Goal: Information Seeking & Learning: Learn about a topic

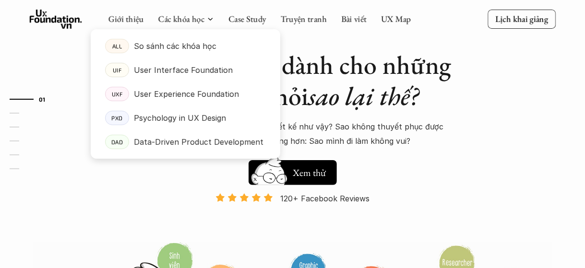
drag, startPoint x: 275, startPoint y: 100, endPoint x: 185, endPoint y: 102, distance: 90.2
click at [185, 102] on link "UXF User Experience Foundation" at bounding box center [186, 94] width 190 height 24
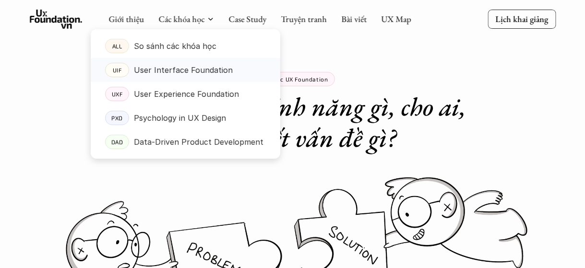
click at [197, 72] on p "User Interface Foundation" at bounding box center [183, 70] width 99 height 14
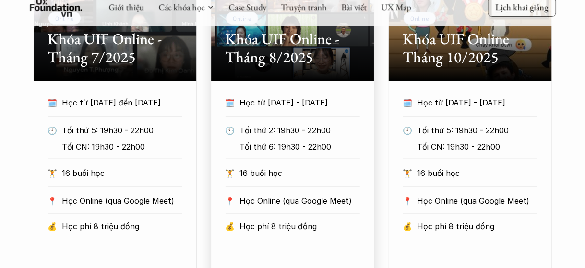
scroll to position [528, 0]
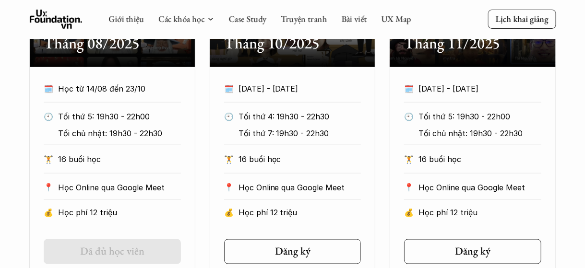
scroll to position [624, 0]
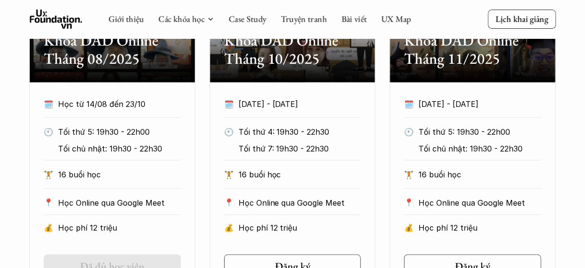
click at [205, 126] on div "Offline Khóa DAD Online Tháng 08/2025 🗓️ Học từ 14/08 đến 23/10 🕙 Tối thứ 5: 19…" at bounding box center [292, 117] width 526 height 356
